Goal: Task Accomplishment & Management: Use online tool/utility

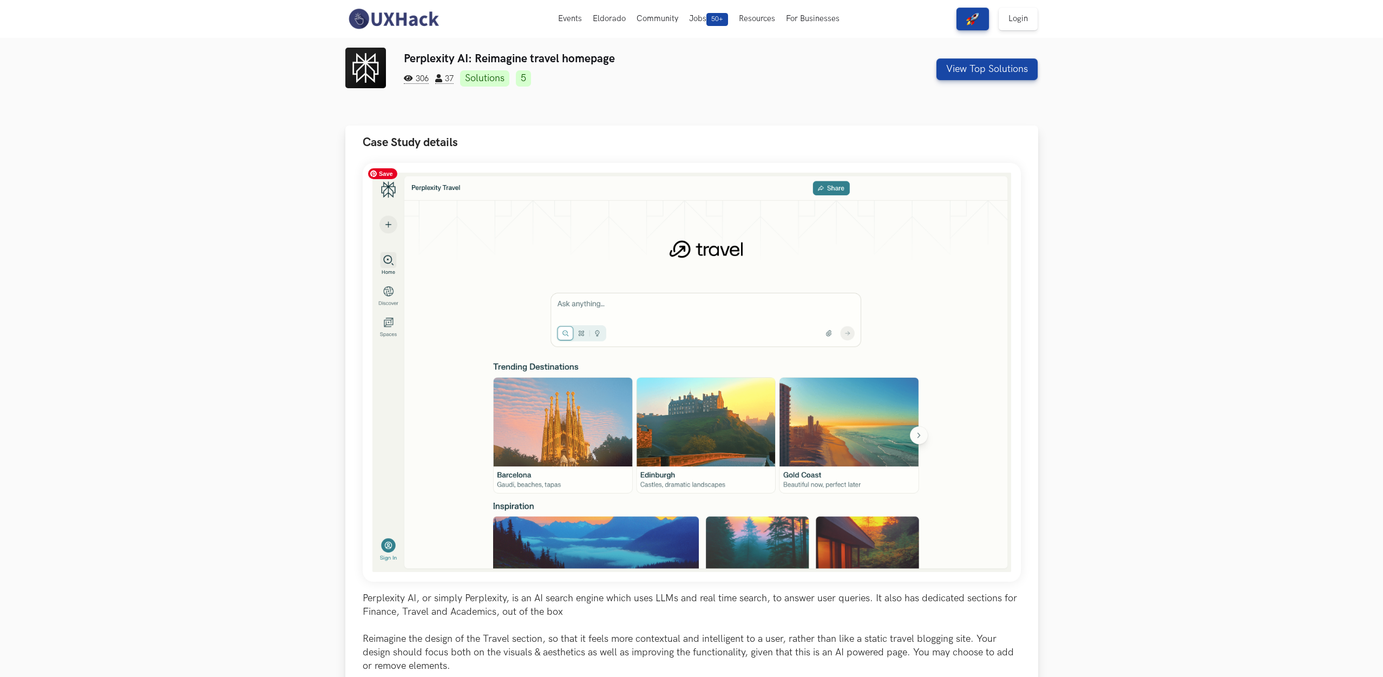
click at [796, 409] on img at bounding box center [692, 372] width 658 height 419
click at [1026, 68] on button "View Top Solutions" at bounding box center [986, 69] width 101 height 22
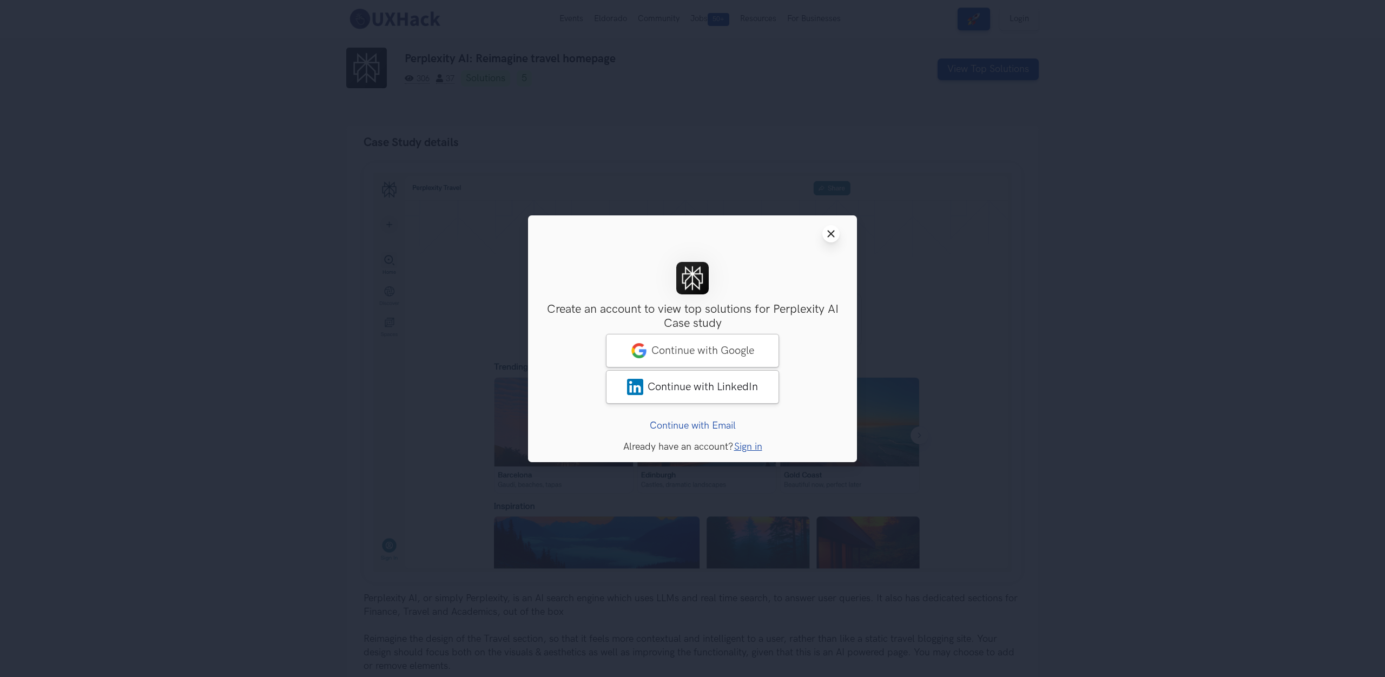
click at [836, 232] on button "Close modal window" at bounding box center [831, 233] width 17 height 17
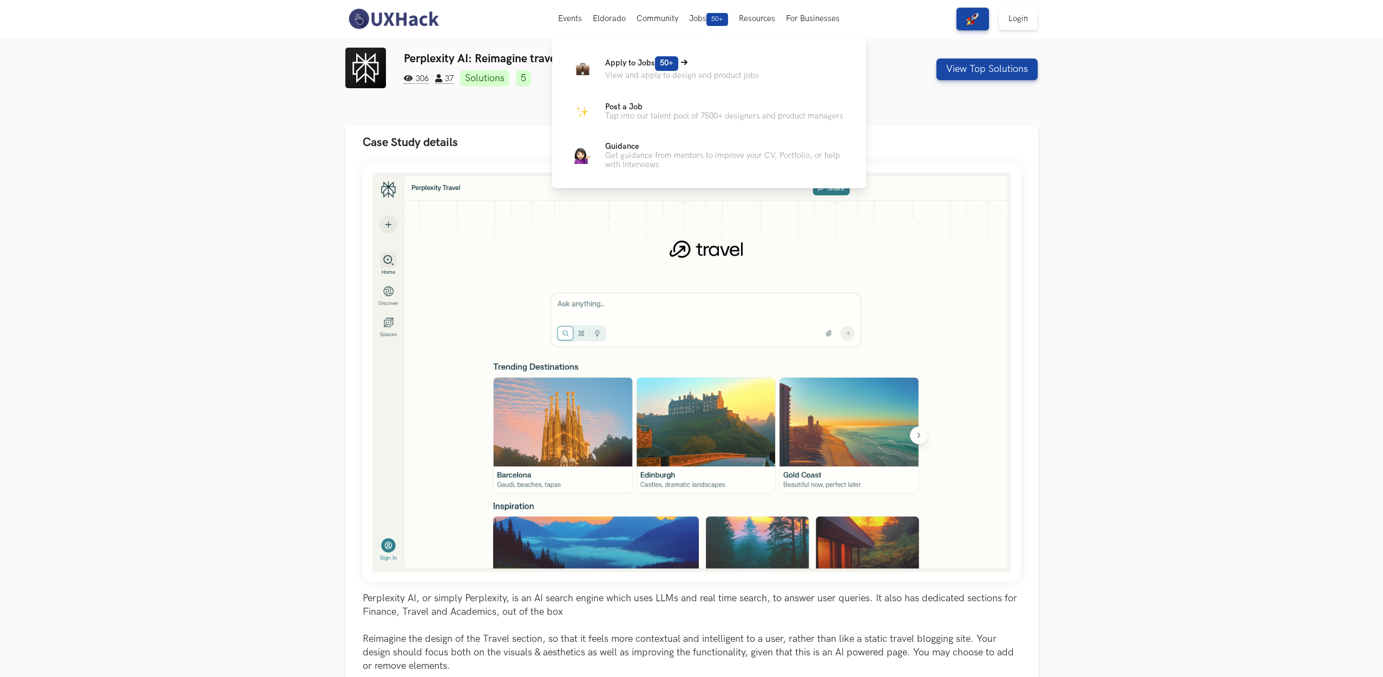
click at [689, 64] on p "Apply to Jobs 50+" at bounding box center [682, 63] width 154 height 15
